Goal: Find specific page/section: Find specific page/section

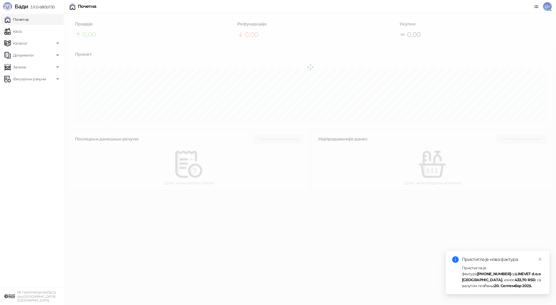
click at [489, 277] on div "Пристигла је фактура [PHONE_NUMBER] од LINEVET d.o.o [GEOGRAPHIC_DATA] , износ …" at bounding box center [502, 277] width 81 height 24
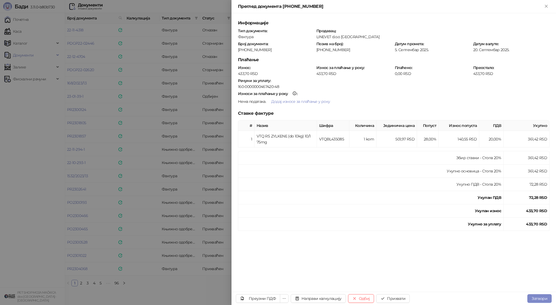
click at [166, 158] on div at bounding box center [278, 152] width 556 height 305
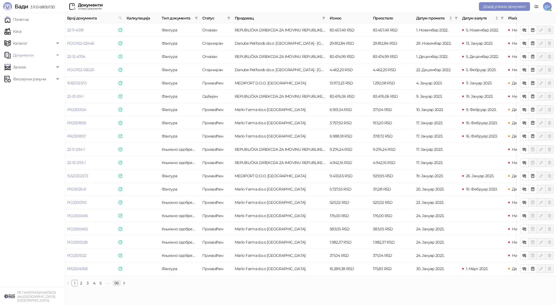
click at [118, 283] on link "96" at bounding box center [117, 283] width 8 height 6
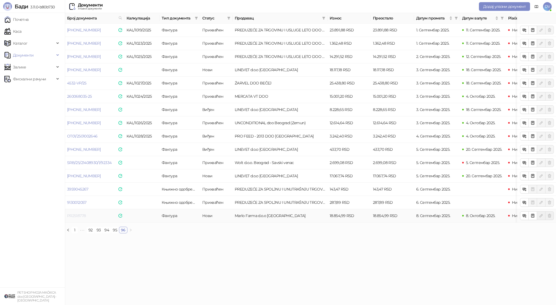
click at [81, 214] on link "PR2518778" at bounding box center [76, 215] width 19 height 5
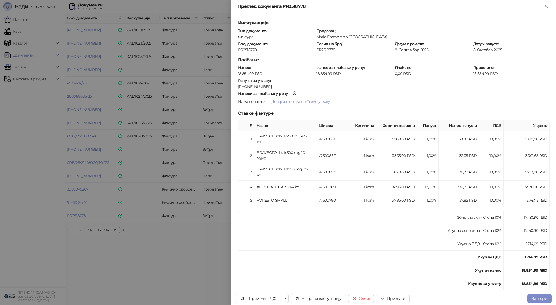
click at [109, 216] on div at bounding box center [278, 152] width 556 height 305
